Goal: Information Seeking & Learning: Learn about a topic

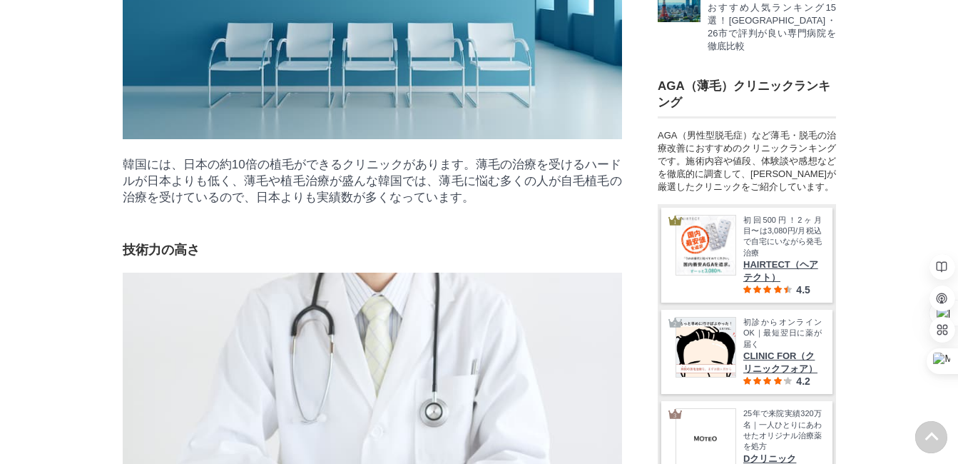
scroll to position [2211, 0]
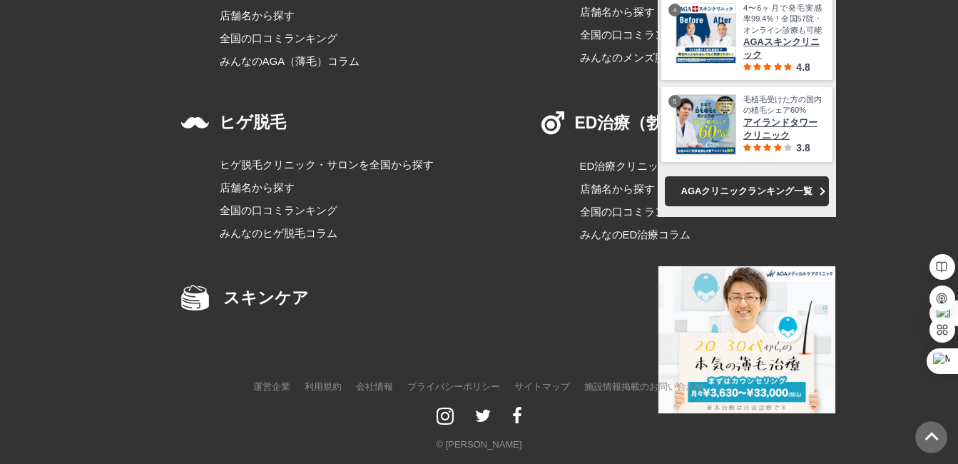
scroll to position [22891, 0]
